Goal: Task Accomplishment & Management: Manage account settings

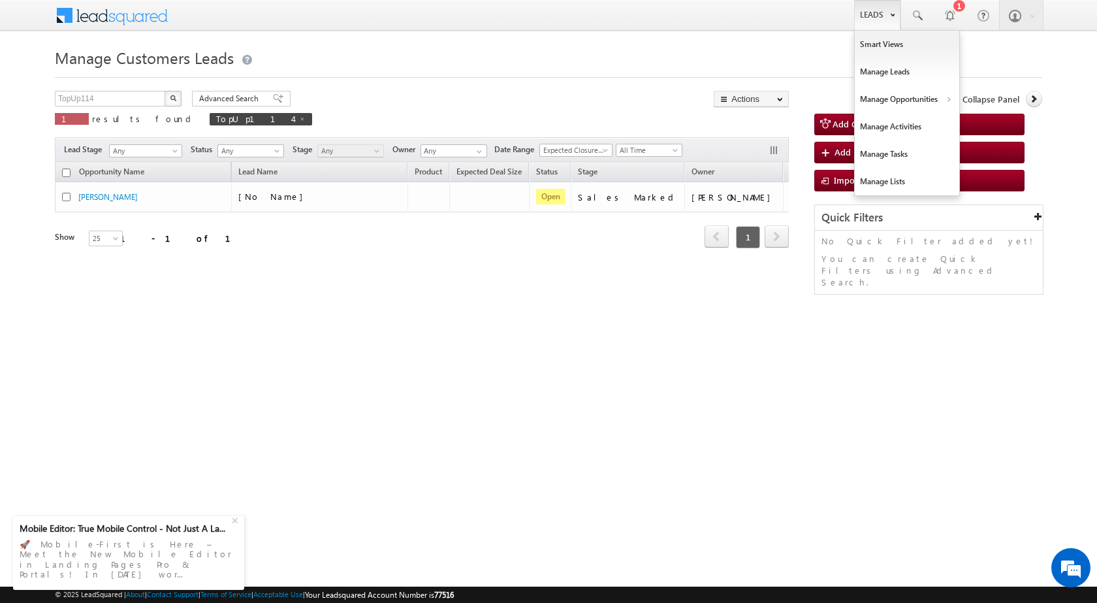
click at [882, 14] on link "Leads" at bounding box center [877, 15] width 46 height 30
click at [986, 123] on link "Customers Leads" at bounding box center [1021, 127] width 120 height 27
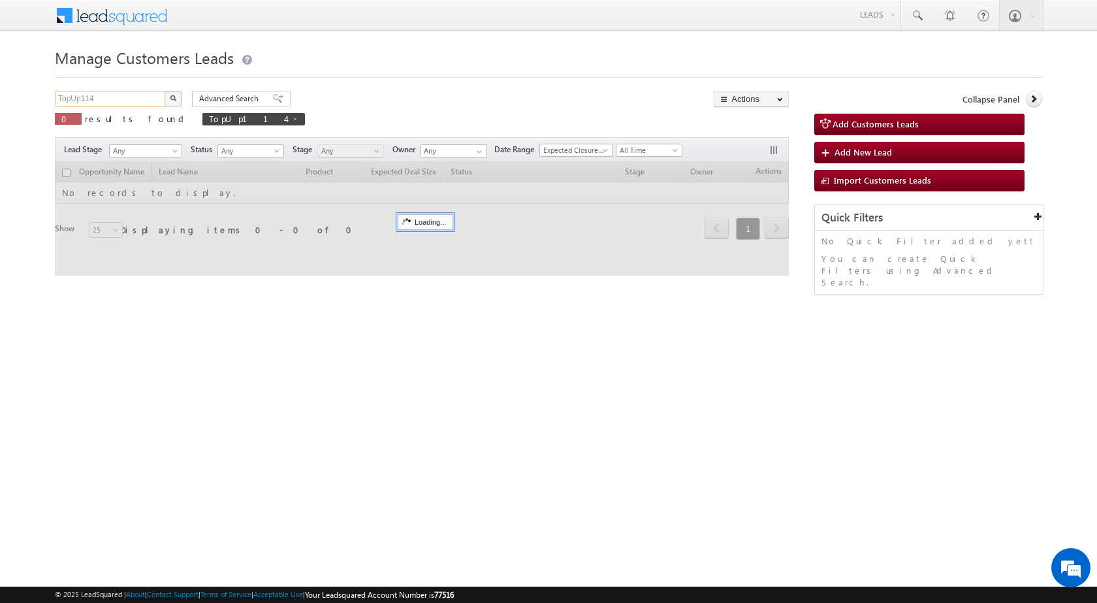
click at [141, 103] on input "TopUp114" at bounding box center [111, 99] width 112 height 16
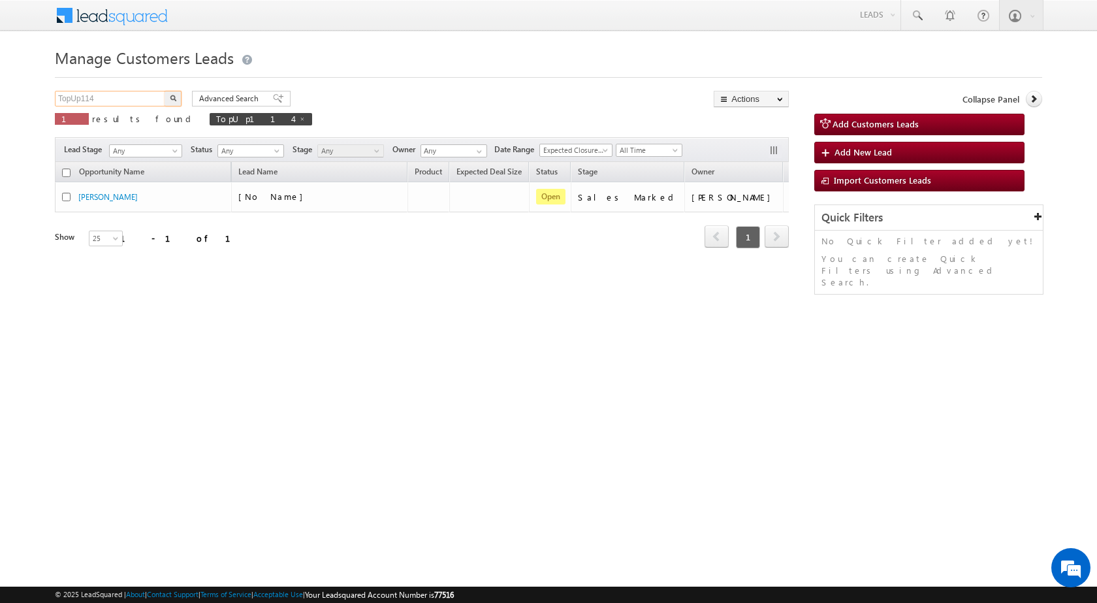
click at [142, 103] on input "TopUp114" at bounding box center [111, 99] width 112 height 16
paste input "3"
type input "TopUp134"
click at [178, 101] on button "button" at bounding box center [173, 99] width 17 height 16
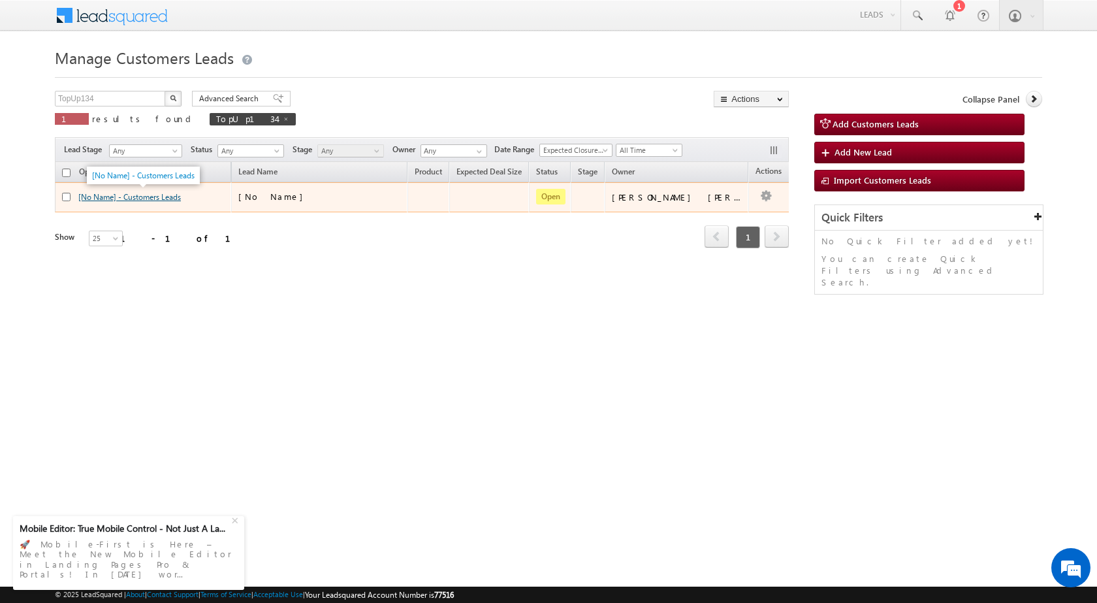
click at [153, 194] on link "[No Name] - Customers Leads" at bounding box center [129, 197] width 103 height 10
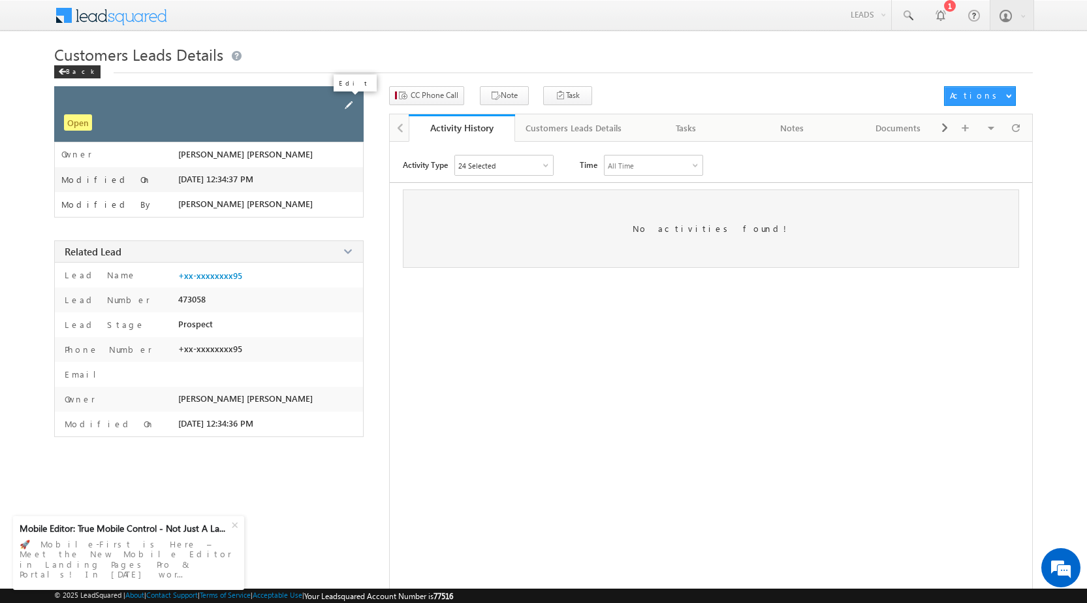
click at [352, 104] on span at bounding box center [349, 105] width 14 height 14
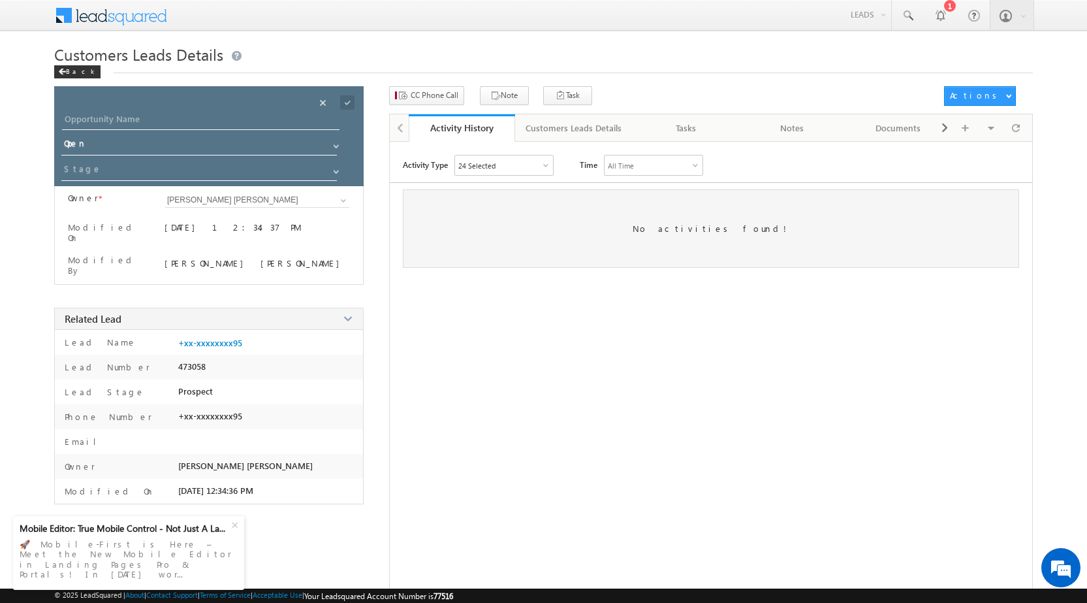
click at [85, 111] on div "Opportunity Name * Opportunity Name * Status * Status * Open Won Lost *" at bounding box center [209, 136] width 310 height 100
click at [90, 123] on input "Opportunity Name" at bounding box center [201, 121] width 278 height 18
paste input "[PERSON_NAME]"
type input "[PERSON_NAME]"
click at [349, 82] on div "Customers Leads Details Back" at bounding box center [543, 65] width 979 height 42
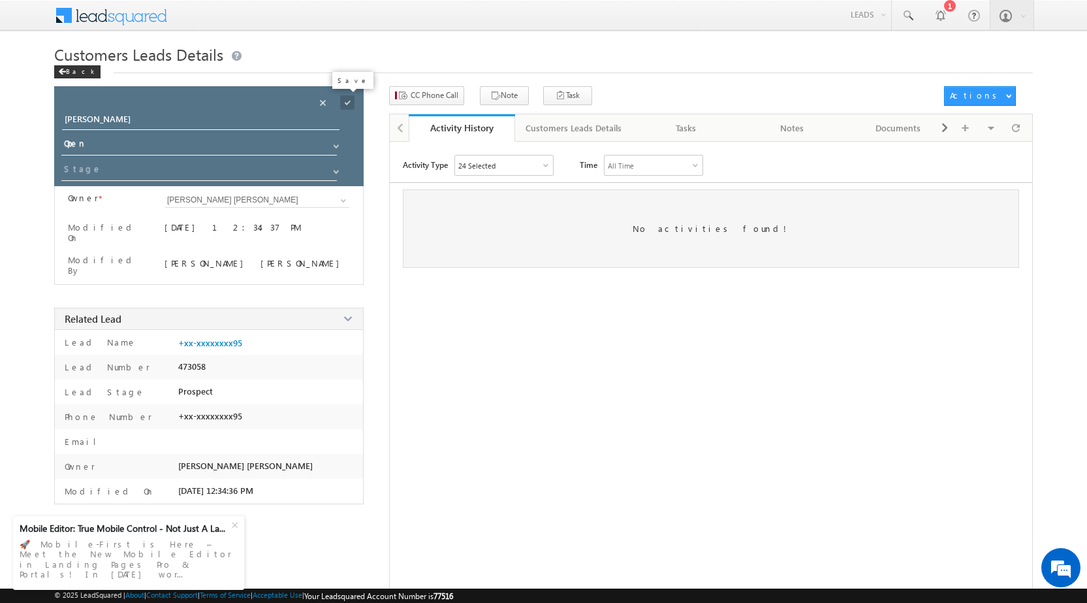
click at [350, 100] on span at bounding box center [347, 102] width 14 height 14
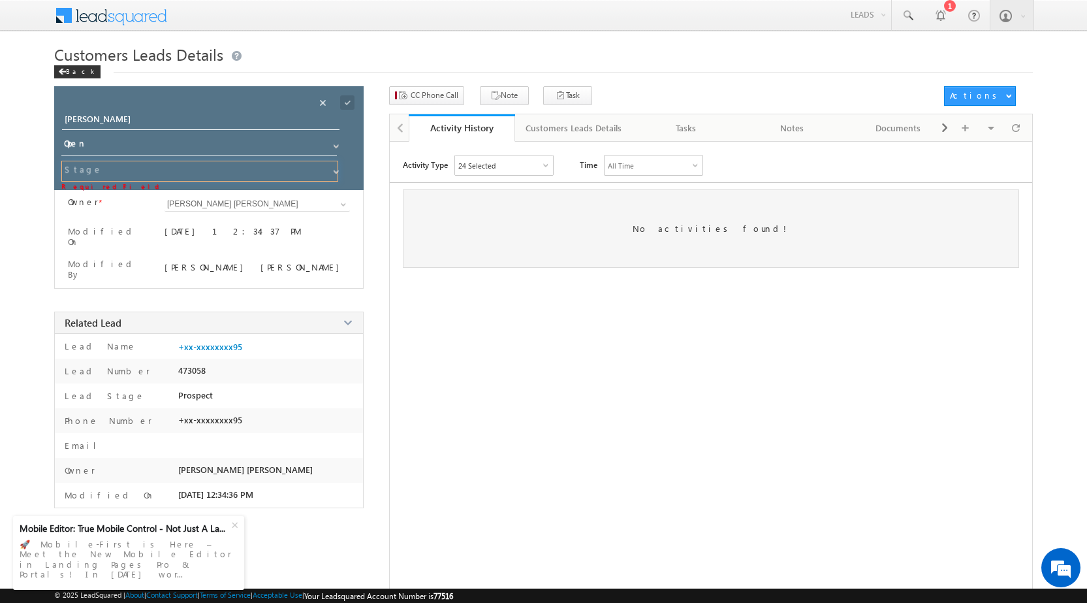
click at [187, 172] on input at bounding box center [199, 171] width 277 height 21
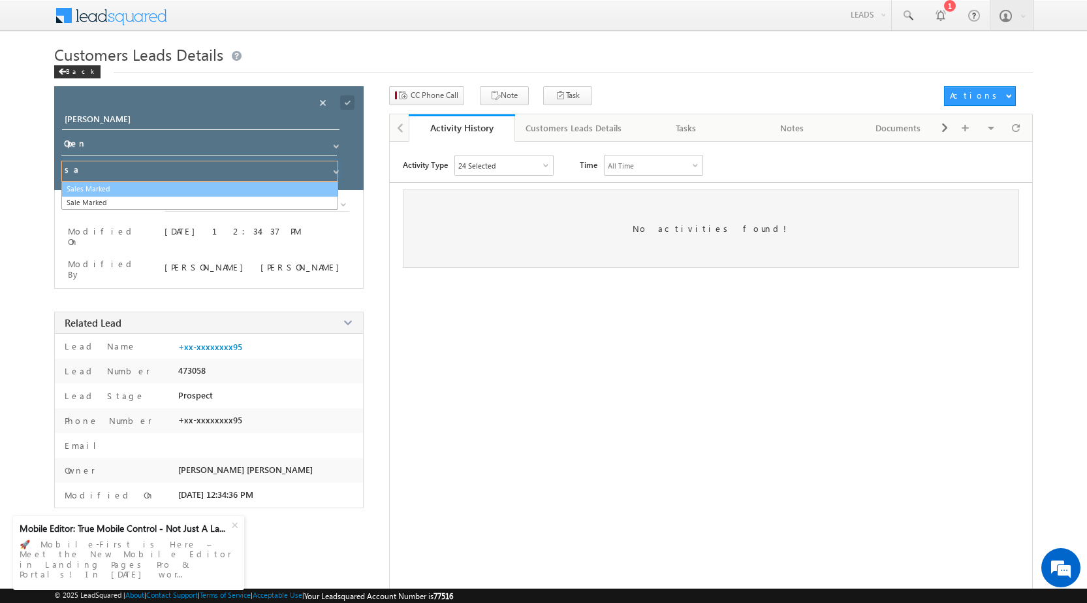
click at [174, 188] on link "Sales Marked" at bounding box center [199, 189] width 277 height 15
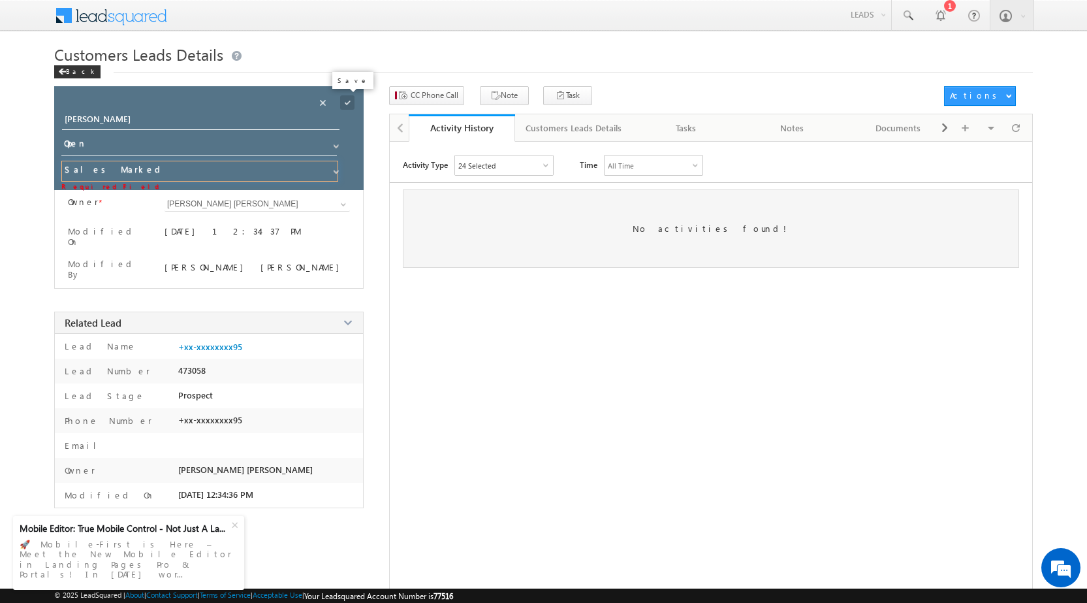
type input "Sales Marked"
click at [344, 102] on span at bounding box center [347, 102] width 14 height 14
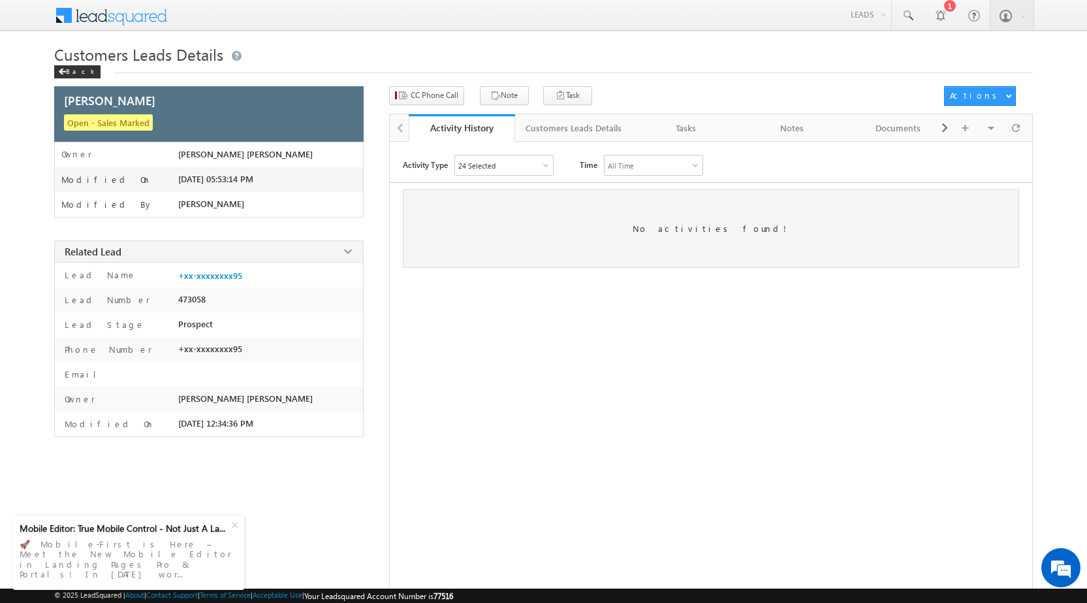
drag, startPoint x: 523, startPoint y: 459, endPoint x: 510, endPoint y: 456, distance: 13.5
click at [519, 458] on div "Activity Type 24 Selected Select All Other Activities 16 Owner Changed Status C…" at bounding box center [711, 383] width 643 height 457
click at [69, 72] on div "Back" at bounding box center [77, 71] width 46 height 13
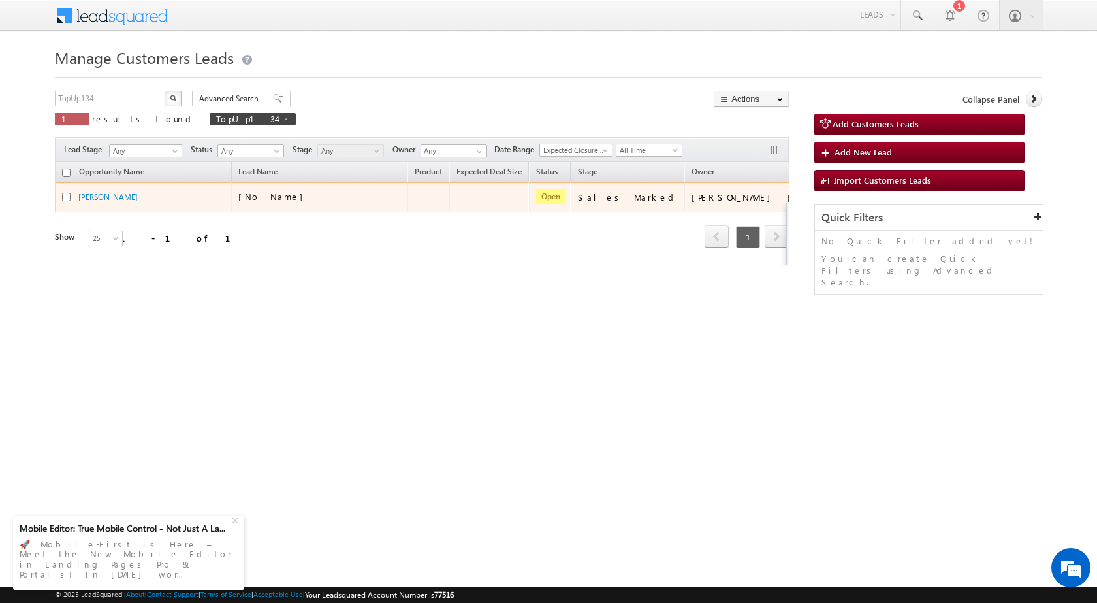
click at [839, 197] on button "button" at bounding box center [845, 196] width 13 height 13
click at [787, 206] on link "Edit" at bounding box center [819, 214] width 65 height 16
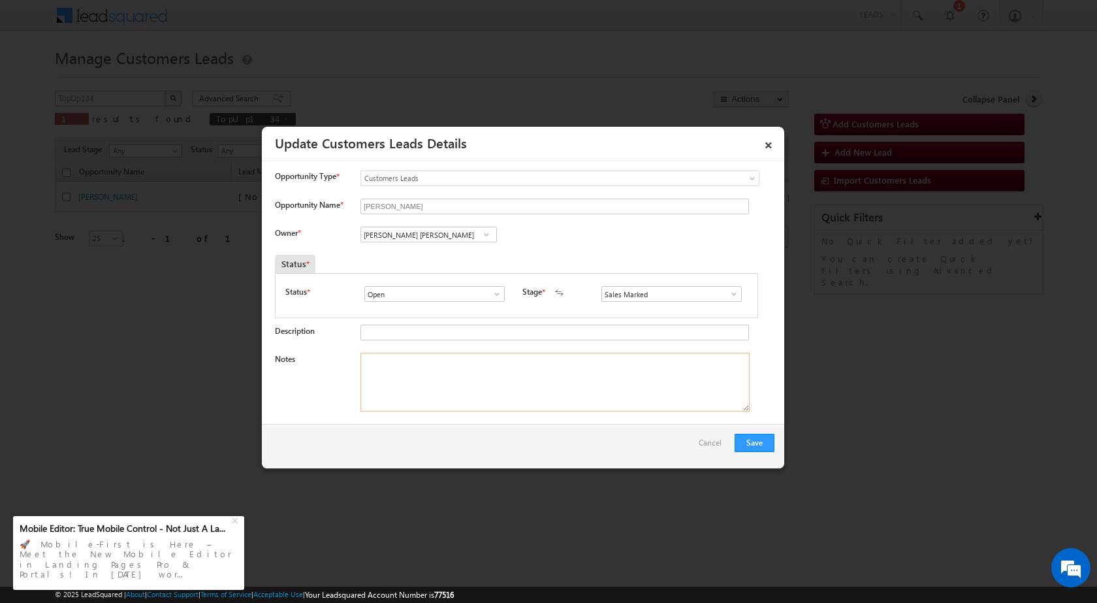
drag, startPoint x: 436, startPoint y: 380, endPoint x: 445, endPoint y: 414, distance: 35.0
click at [436, 380] on textarea "Notes" at bounding box center [555, 382] width 389 height 59
paste textarea "[PERSON_NAME]"
click at [361, 361] on textarea "[PERSON_NAME]" at bounding box center [555, 382] width 389 height 59
click at [430, 361] on textarea "Name - Sonam Pal / Cust interested in Topup Loan" at bounding box center [555, 382] width 389 height 59
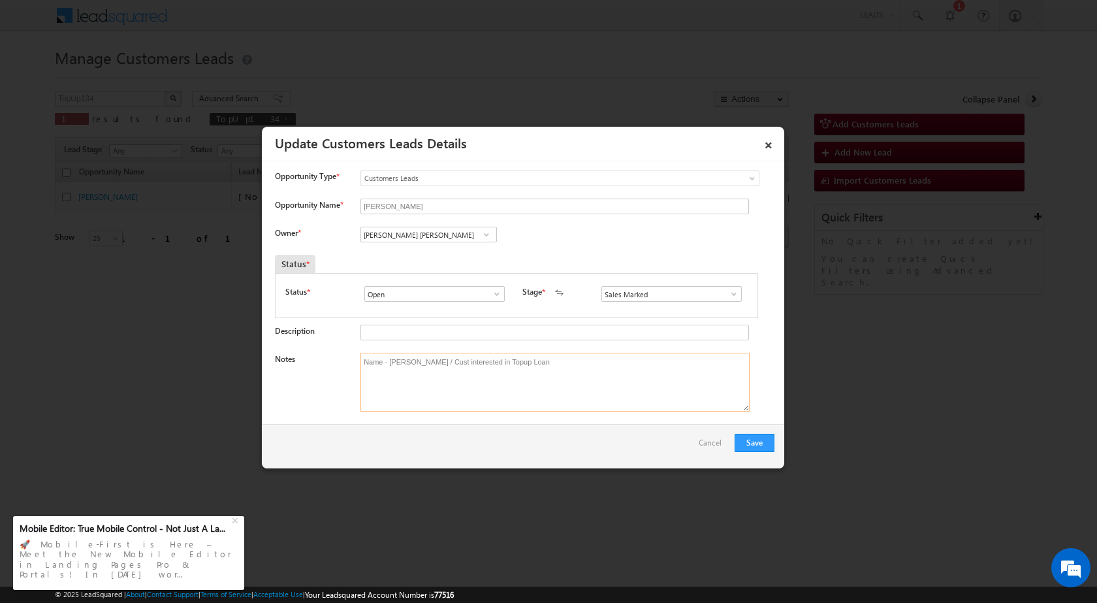
paste textarea "9098658495"
type textarea "Name - [PERSON_NAME] / 9098658495 / Cust interested in Topup Loan"
click at [449, 238] on input "Javed Qamar Alimuddin Ansari" at bounding box center [429, 235] width 137 height 16
paste input "jayram.sahu@sgrlimited.in"
click at [439, 257] on span "jayram.sahu@sgrlimited.in" at bounding box center [425, 260] width 118 height 10
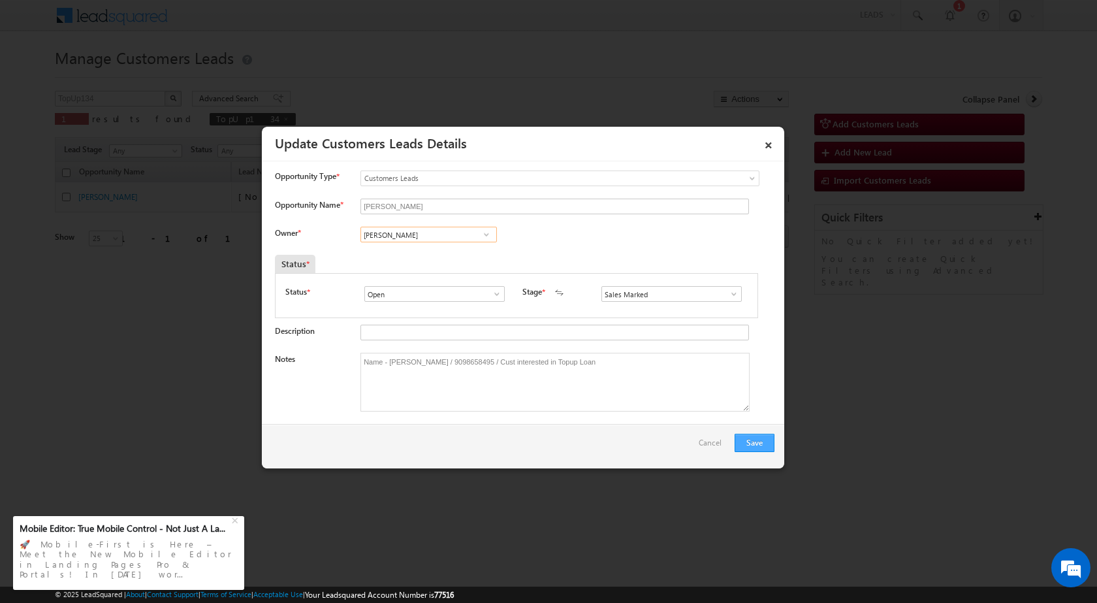
type input "[PERSON_NAME]"
click at [756, 447] on button "Save" at bounding box center [755, 443] width 40 height 18
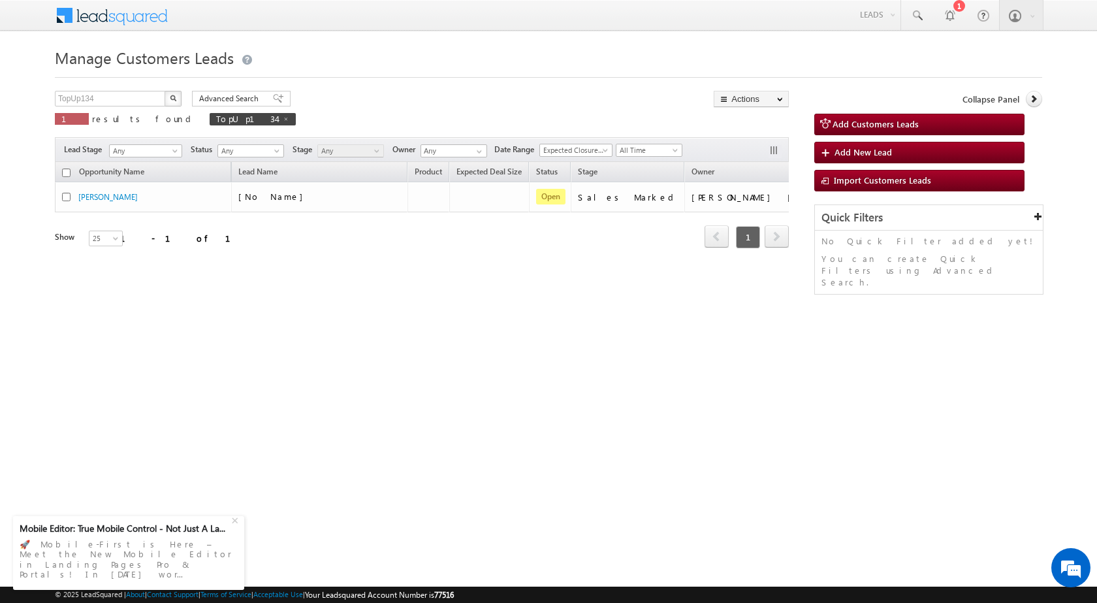
click at [417, 362] on div "Manage Customers Leads Customers Leads updated successfully. TopUp134 X 1 resul…" at bounding box center [549, 207] width 988 height 327
click at [609, 326] on div "Manage Customers Leads TopUp134 X 1 results found TopUp134 Advanced Search Adva…" at bounding box center [549, 207] width 988 height 327
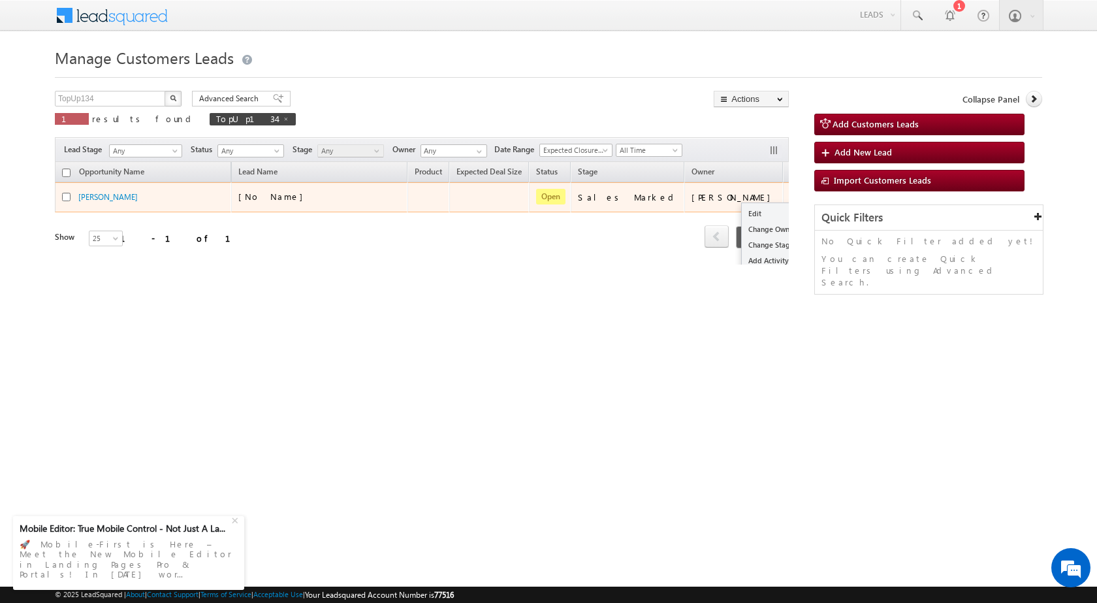
click at [794, 193] on button "button" at bounding box center [800, 196] width 13 height 13
click at [742, 213] on link "Edit" at bounding box center [774, 214] width 65 height 16
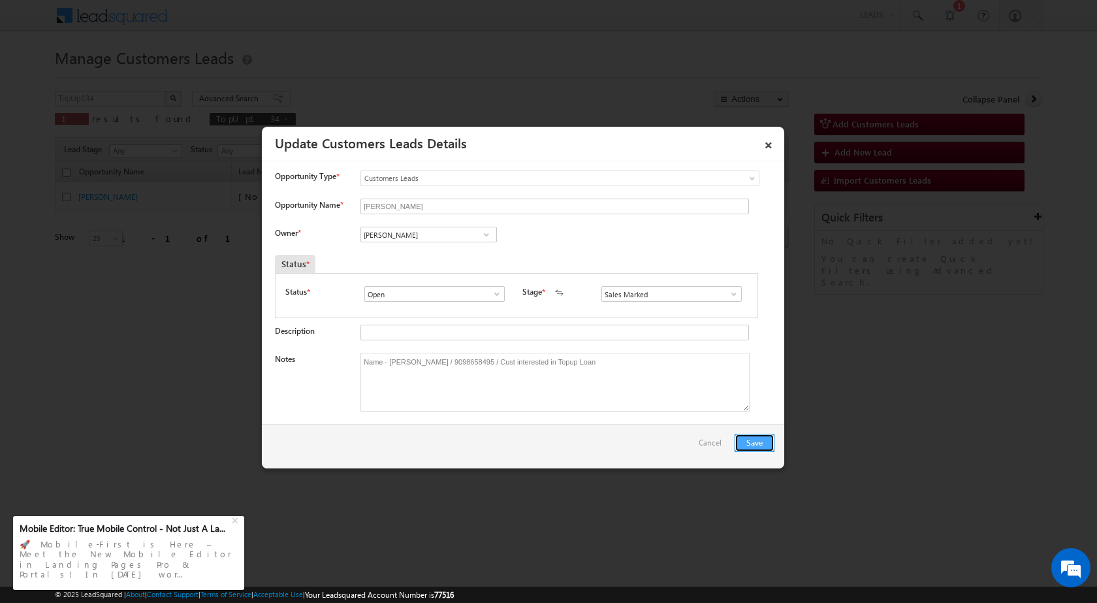
click at [750, 440] on button "Save" at bounding box center [755, 443] width 40 height 18
